Goal: Share content

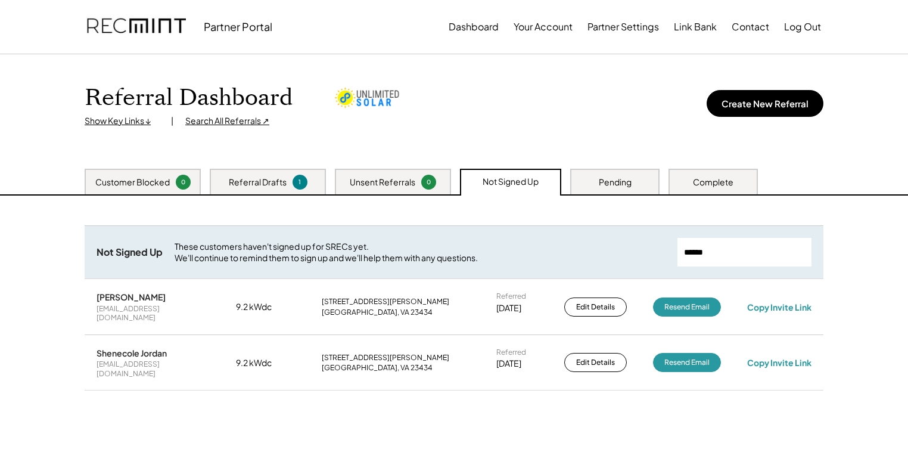
click at [734, 251] on input "input" at bounding box center [745, 252] width 134 height 29
click at [734, 252] on input "input" at bounding box center [745, 252] width 134 height 29
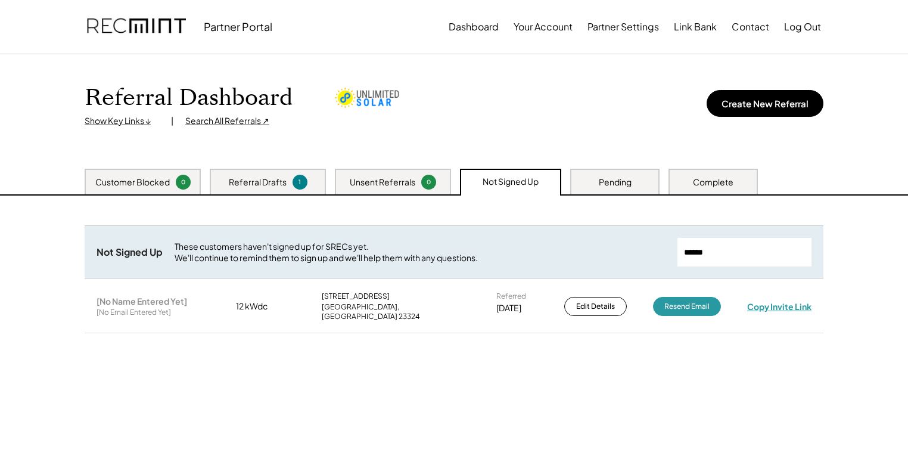
click at [765, 301] on div "Copy Invite Link" at bounding box center [779, 306] width 64 height 11
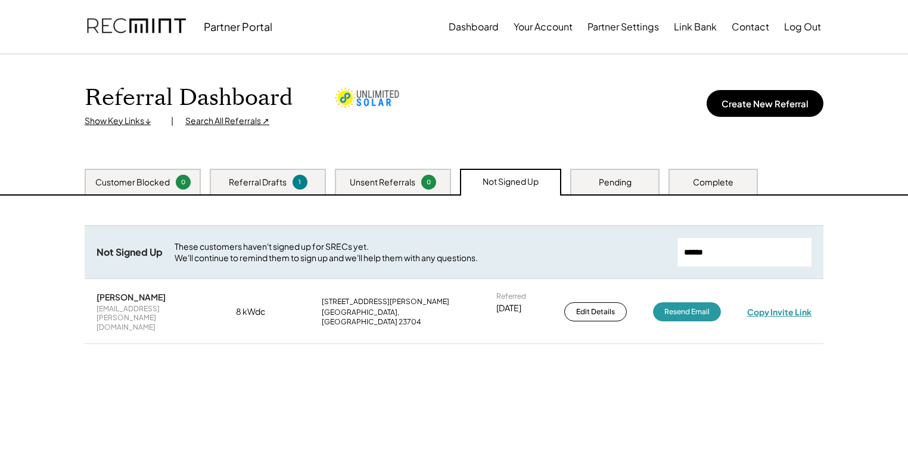
click at [778, 306] on div "Copy Invite Link" at bounding box center [779, 311] width 64 height 11
click at [718, 254] on input "input" at bounding box center [745, 252] width 134 height 29
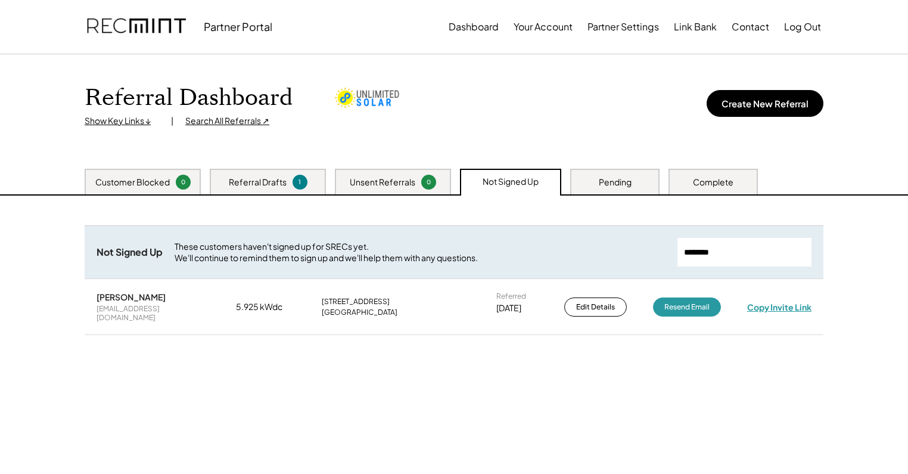
click at [777, 302] on div "Copy Invite Link" at bounding box center [779, 307] width 64 height 11
click at [734, 252] on input "input" at bounding box center [745, 252] width 134 height 29
click at [768, 302] on div "Copy Invite Link" at bounding box center [779, 307] width 64 height 11
click at [746, 255] on input "input" at bounding box center [745, 252] width 134 height 29
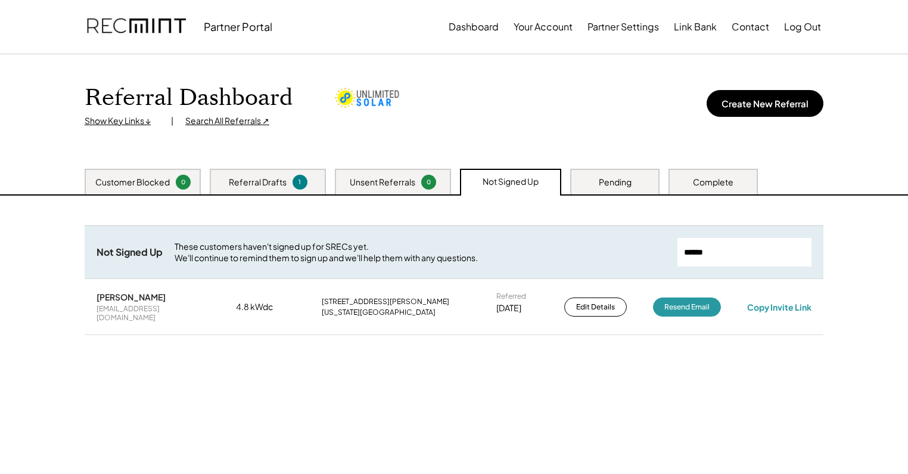
click at [746, 255] on input "input" at bounding box center [745, 252] width 134 height 29
click at [778, 305] on div "Copy Invite Link" at bounding box center [779, 307] width 64 height 11
click at [746, 249] on input "input" at bounding box center [745, 252] width 134 height 29
click at [782, 302] on div "Copy Invite Link" at bounding box center [779, 307] width 64 height 11
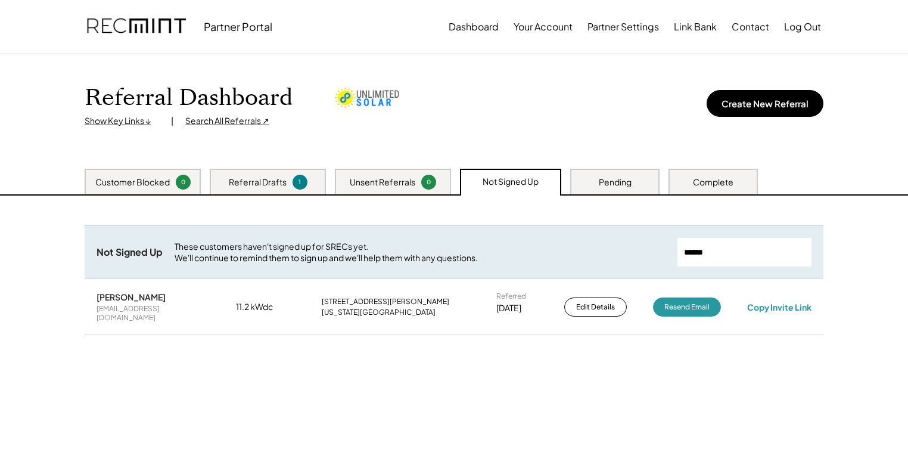
click at [734, 238] on input "input" at bounding box center [745, 252] width 134 height 29
click at [803, 302] on div "Copy Invite Link" at bounding box center [779, 307] width 64 height 11
click at [722, 254] on input "input" at bounding box center [745, 252] width 134 height 29
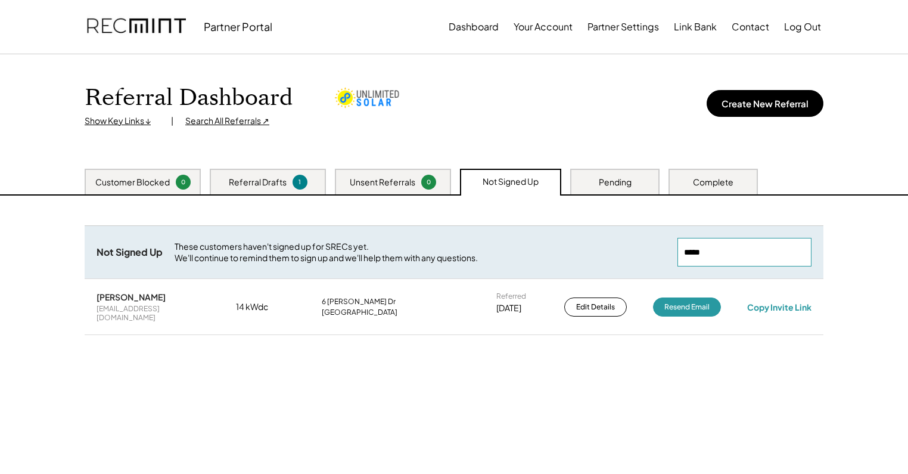
click at [722, 254] on input "input" at bounding box center [745, 252] width 134 height 29
click at [786, 303] on div "Copy Invite Link" at bounding box center [779, 307] width 64 height 11
click at [737, 251] on input "input" at bounding box center [745, 252] width 134 height 29
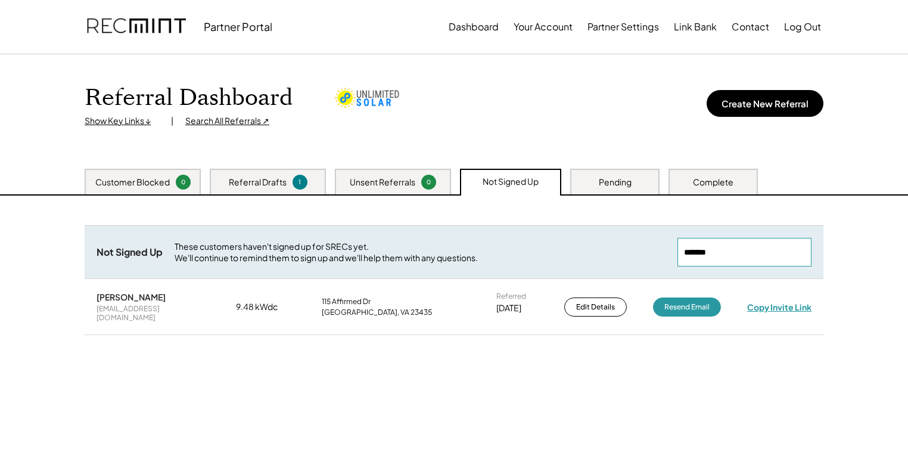
click at [792, 303] on div "Copy Invite Link" at bounding box center [779, 307] width 64 height 11
click at [761, 252] on input "input" at bounding box center [745, 252] width 134 height 29
click at [784, 305] on div "Copy Invite Link" at bounding box center [779, 307] width 64 height 11
click at [744, 247] on input "input" at bounding box center [745, 252] width 134 height 29
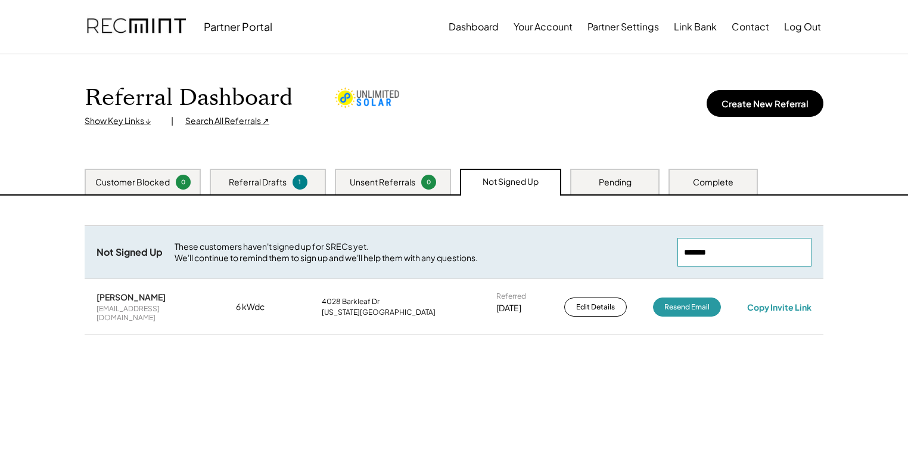
click at [744, 247] on input "input" at bounding box center [745, 252] width 134 height 29
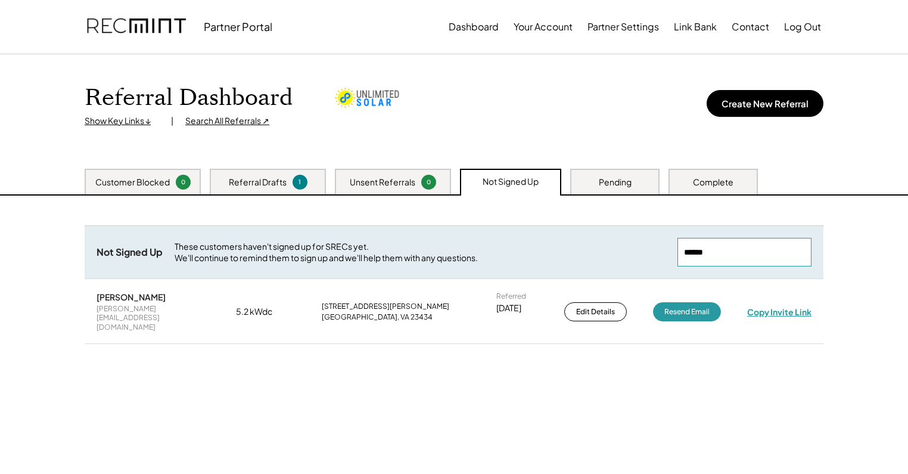
type input "******"
click at [795, 306] on div "Copy Invite Link" at bounding box center [779, 311] width 64 height 11
